Goal: Transaction & Acquisition: Purchase product/service

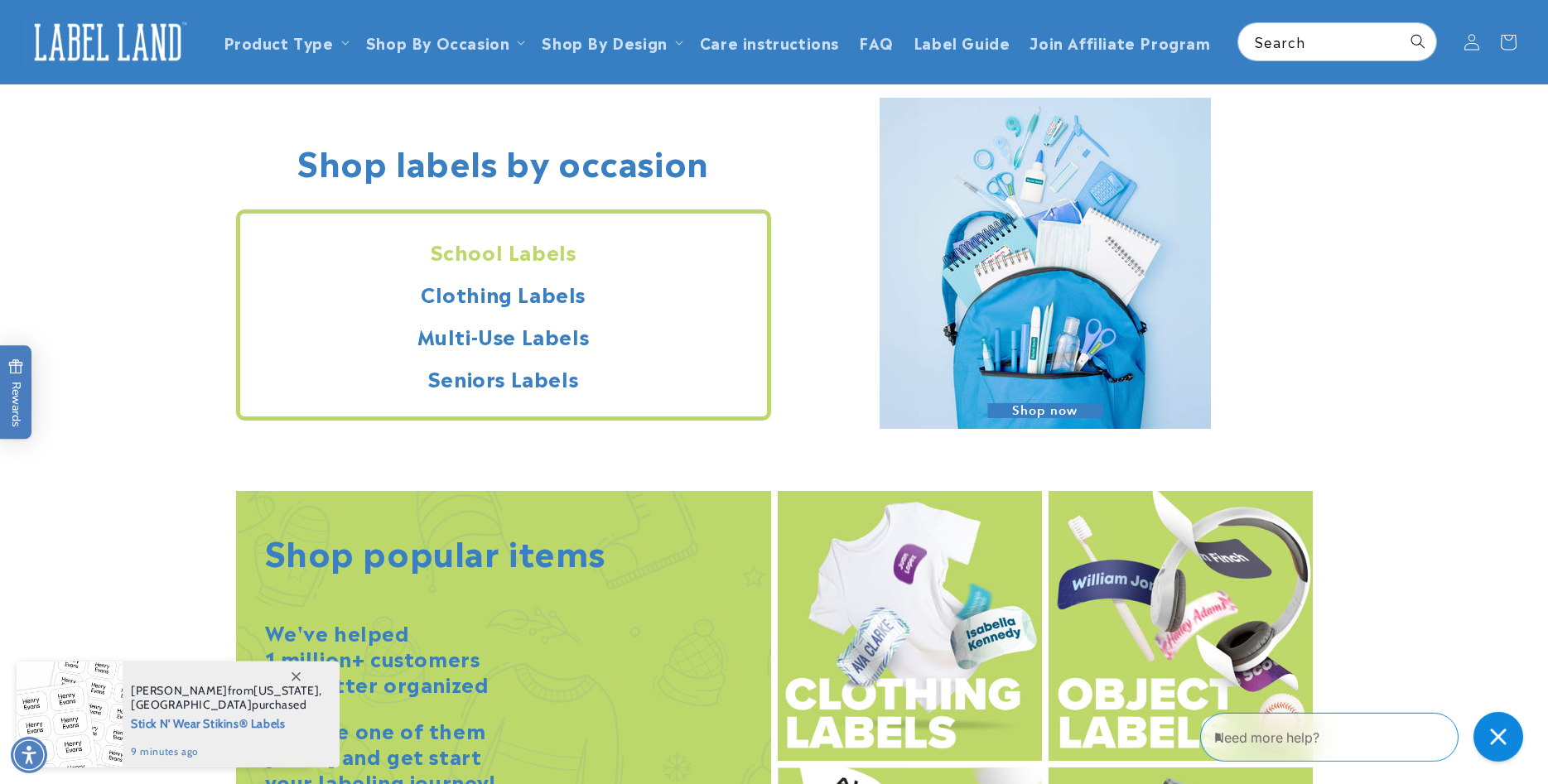
scroll to position [1436, 0]
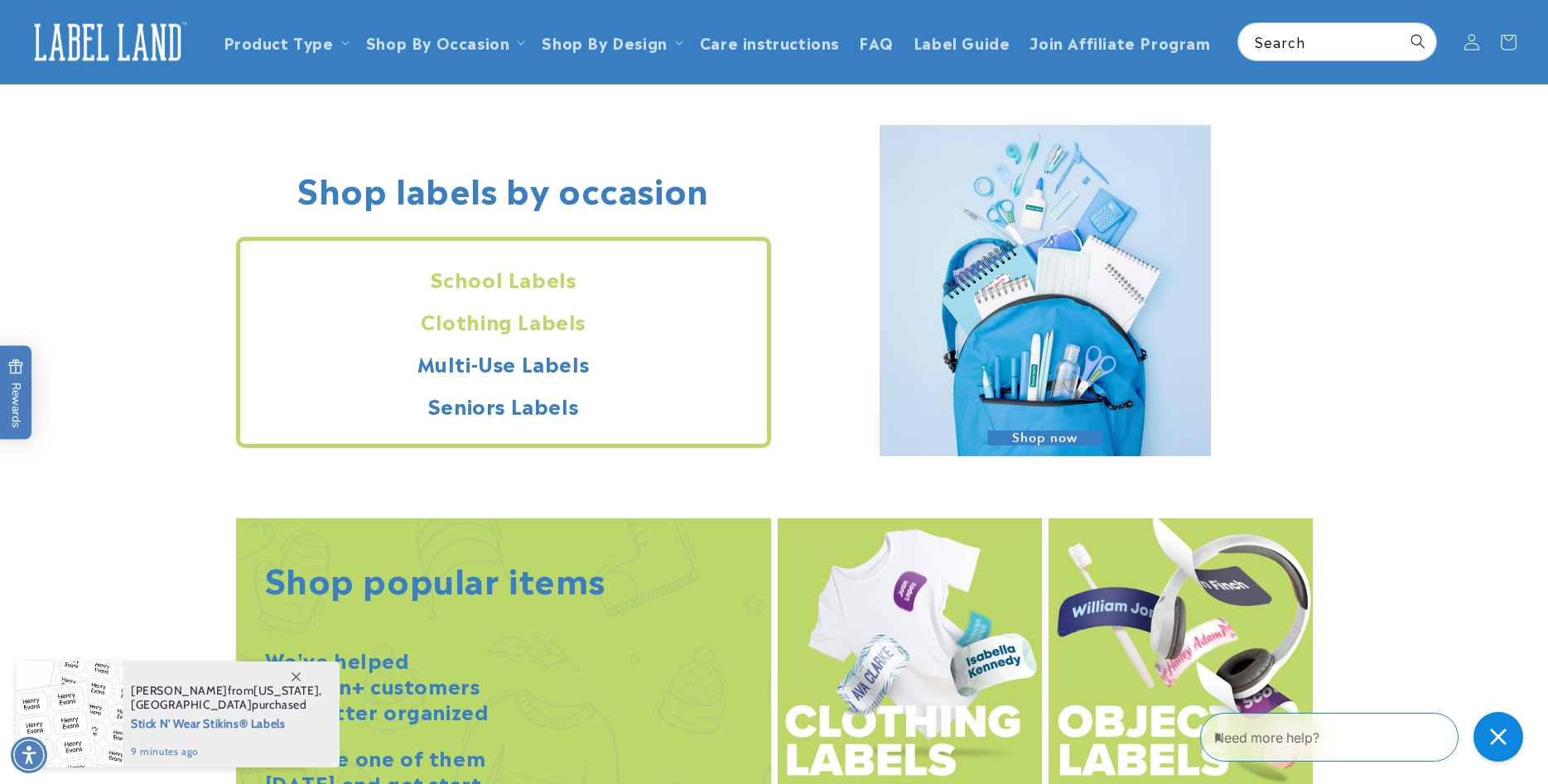
click at [535, 324] on h2 "Clothing Labels" at bounding box center [503, 321] width 526 height 25
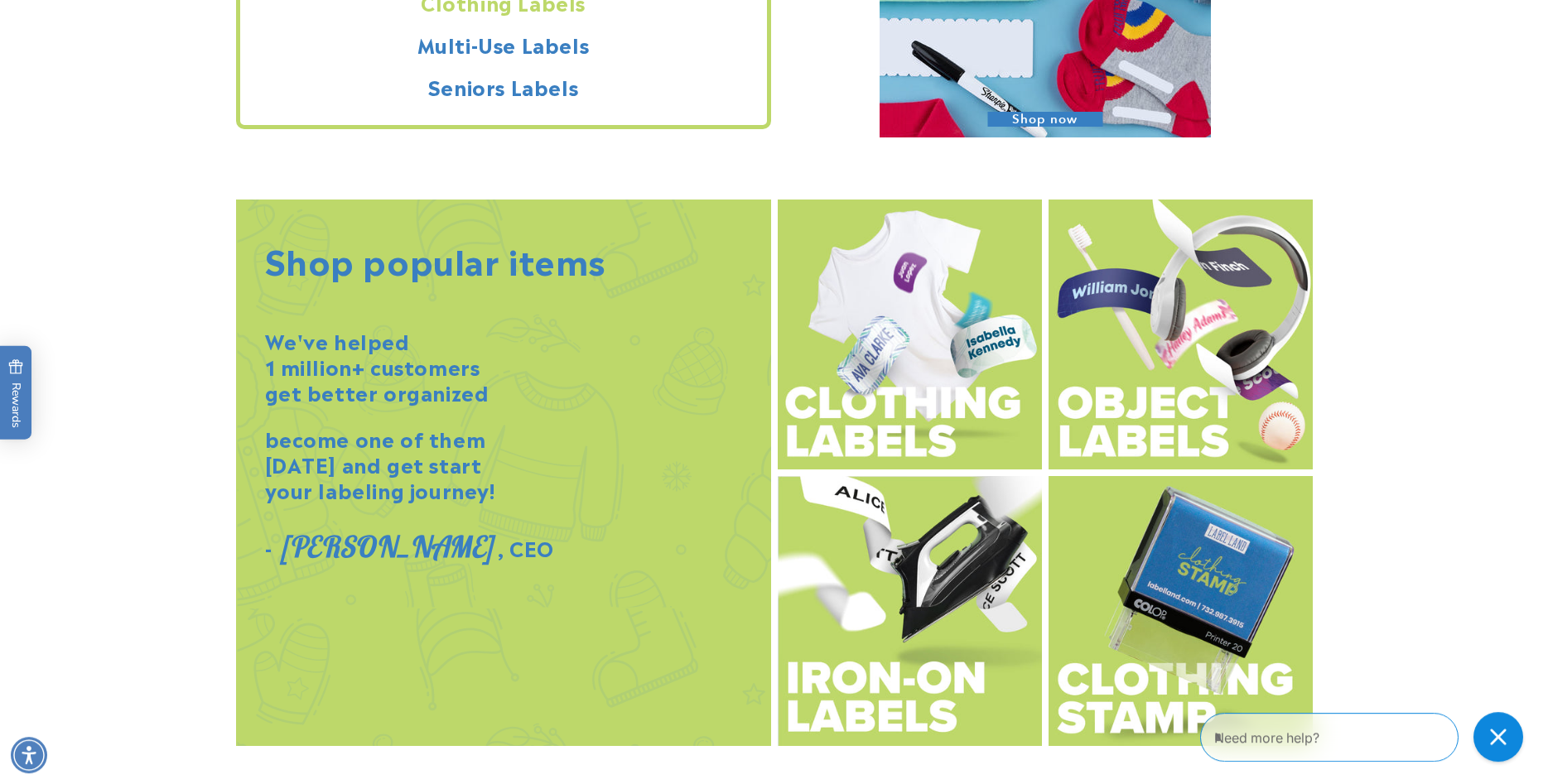
scroll to position [1858, 0]
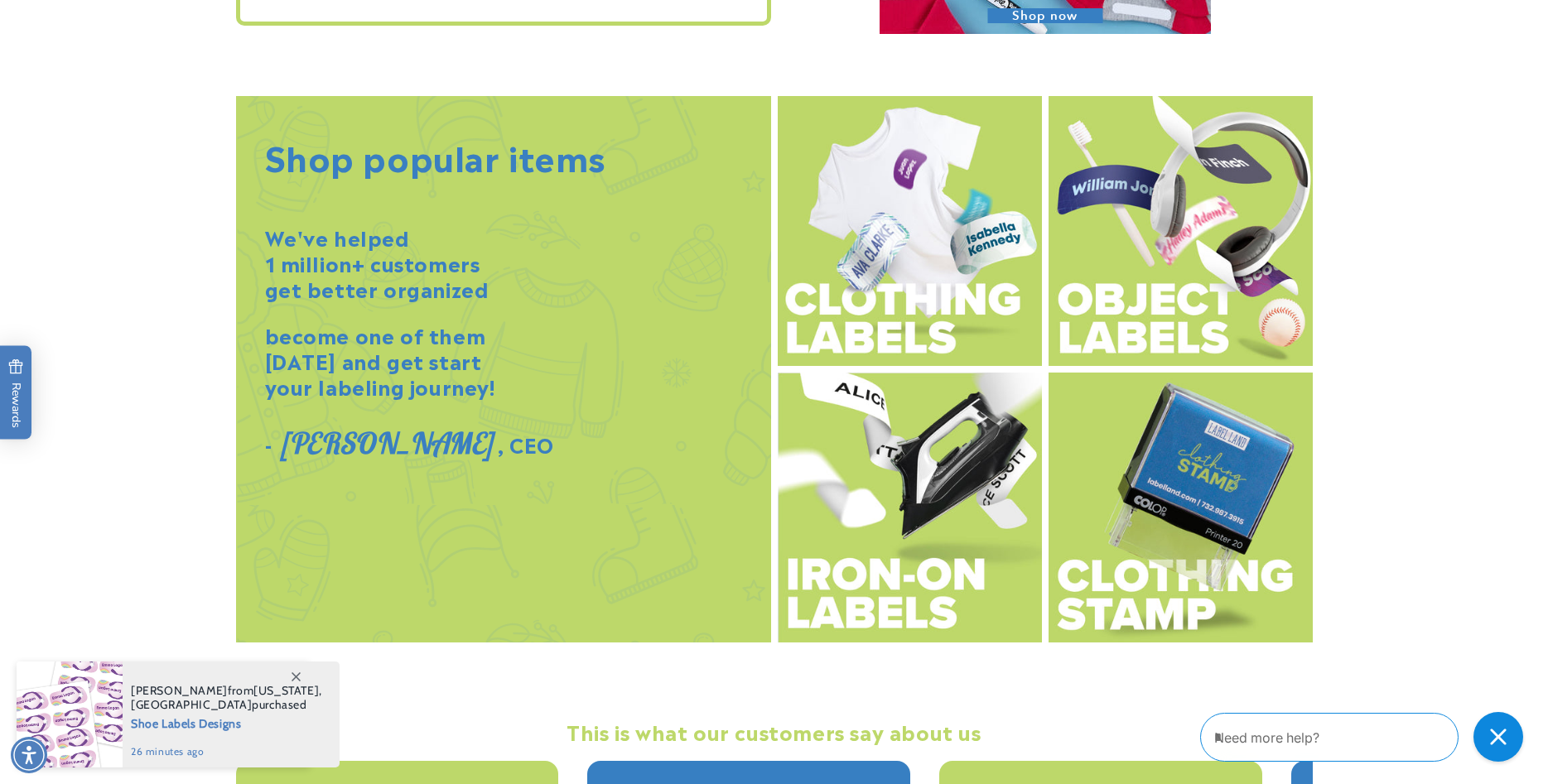
click at [912, 483] on img at bounding box center [910, 507] width 264 height 270
